Goal: Understand process/instructions: Learn how to perform a task or action

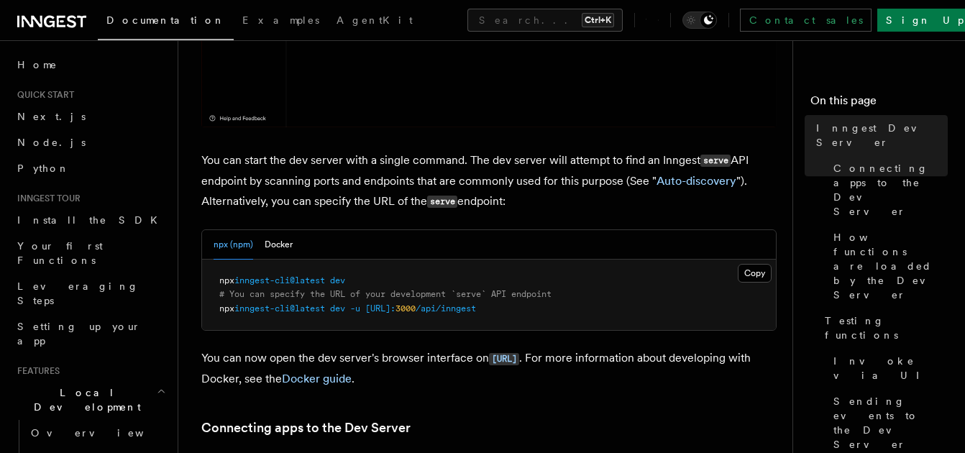
scroll to position [518, 0]
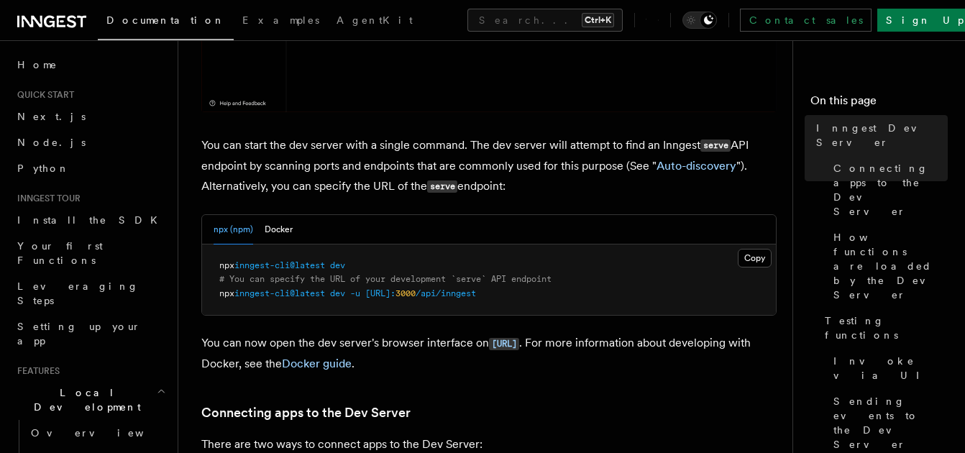
click at [314, 265] on span "inngest-cli@latest" at bounding box center [279, 265] width 91 height 10
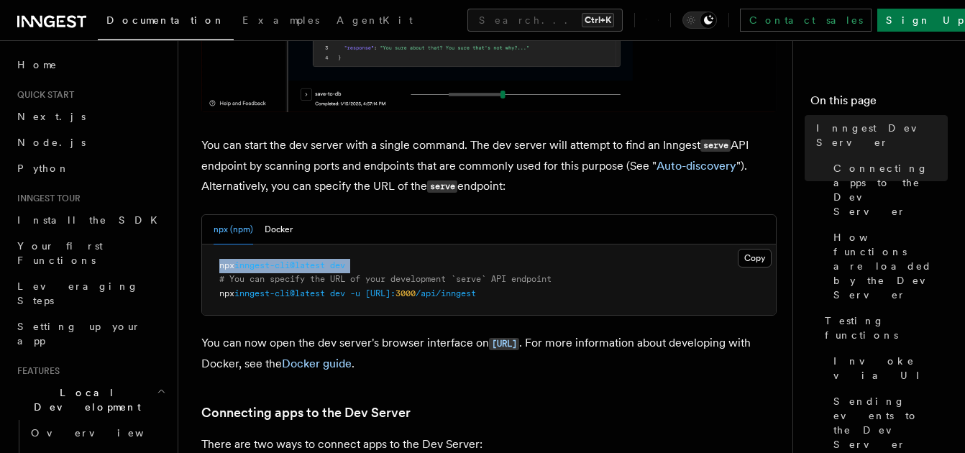
click at [314, 265] on span "inngest-cli@latest" at bounding box center [279, 265] width 91 height 10
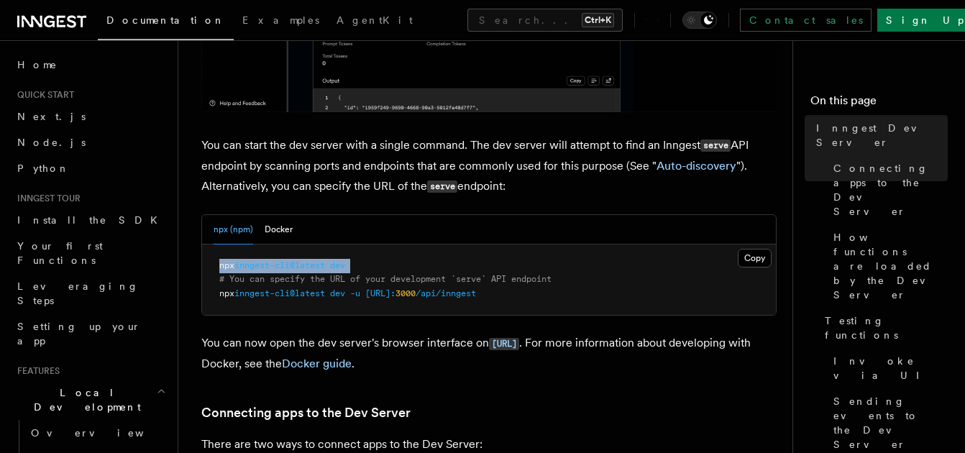
copy code "npx inngest-cli@latest dev"
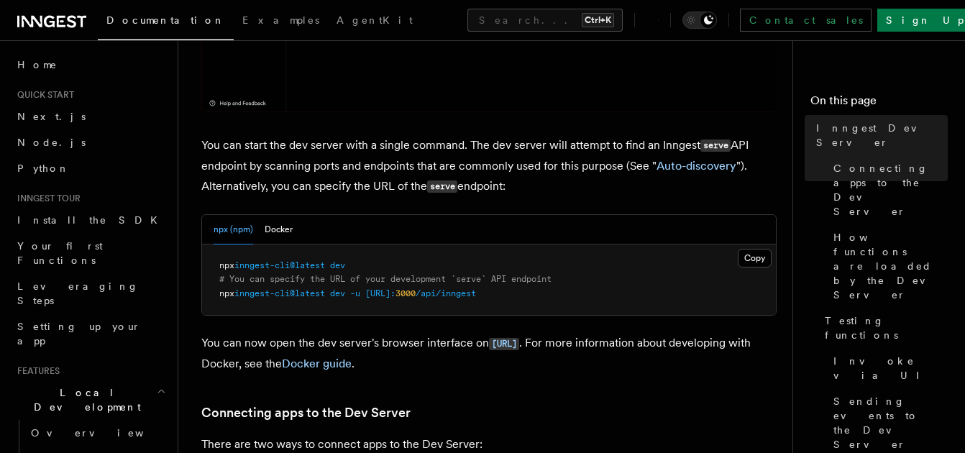
click at [423, 282] on span "# You can specify the URL of your development `serve` API endpoint" at bounding box center [385, 279] width 332 height 10
click at [325, 261] on span "inngest-cli@latest" at bounding box center [279, 265] width 91 height 10
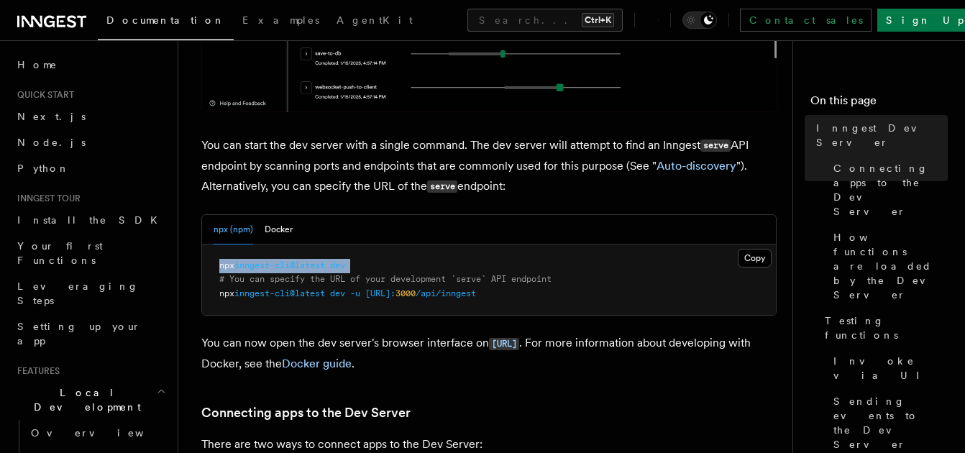
click at [325, 261] on span "inngest-cli@latest" at bounding box center [279, 265] width 91 height 10
copy code "npx inngest-cli@latest dev"
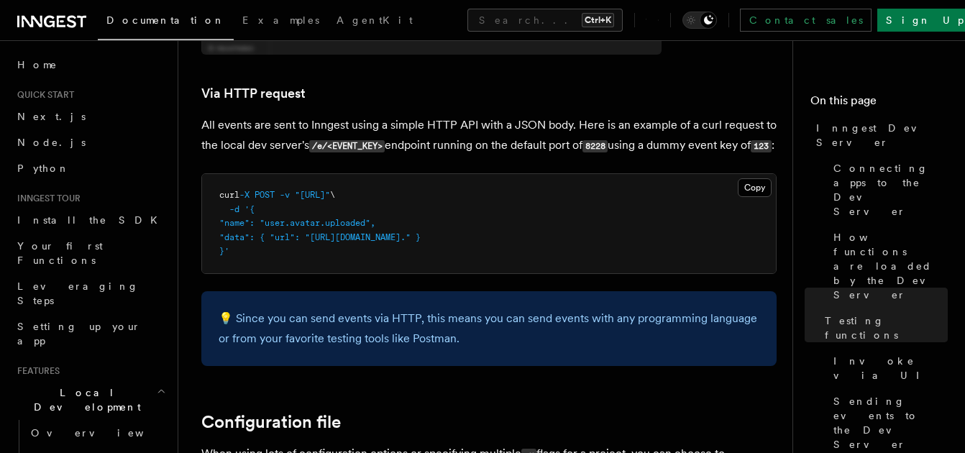
scroll to position [3446, 0]
